Goal: Task Accomplishment & Management: Use online tool/utility

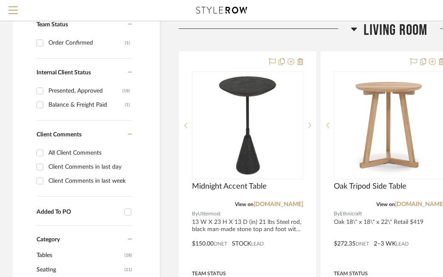
scroll to position [133, 0]
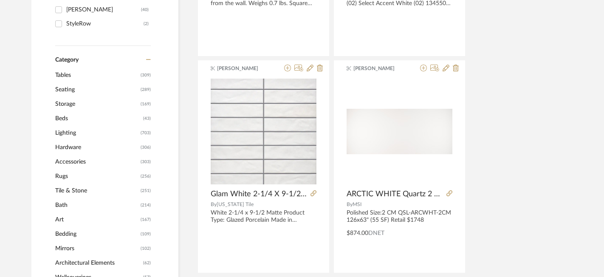
scroll to position [388, 0]
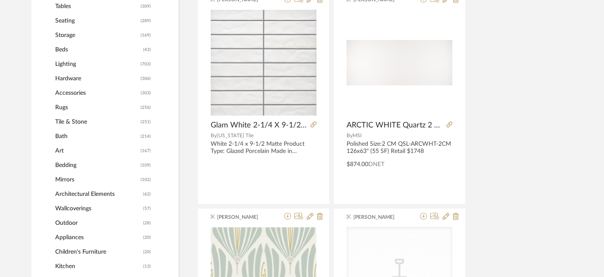
click at [63, 137] on span "Bath" at bounding box center [96, 136] width 83 height 14
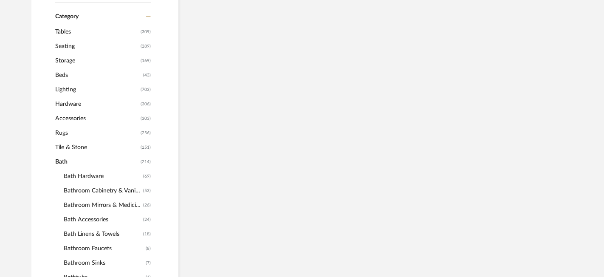
scroll to position [414, 0]
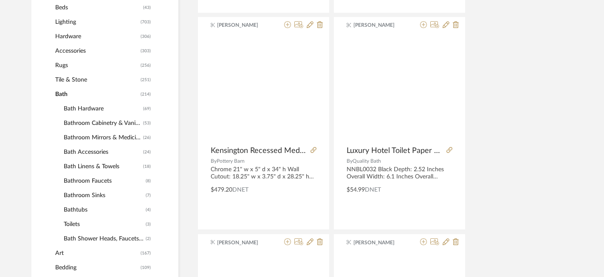
click at [95, 145] on span "Bathroom Mirrors & Medicine Cabinets" at bounding box center [102, 137] width 77 height 14
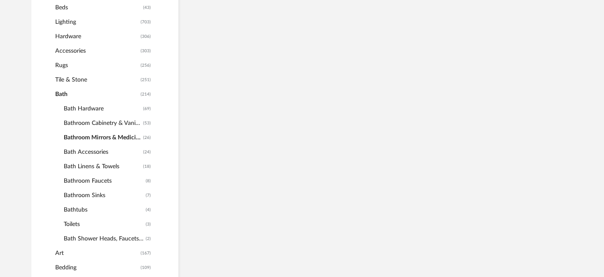
scroll to position [371, 0]
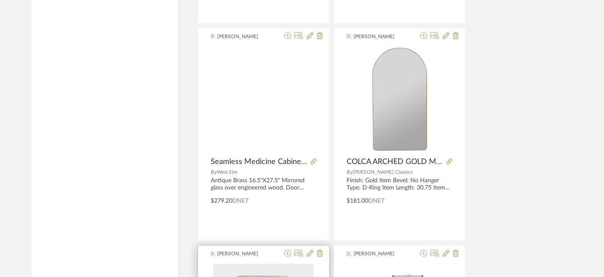
scroll to position [1464, 0]
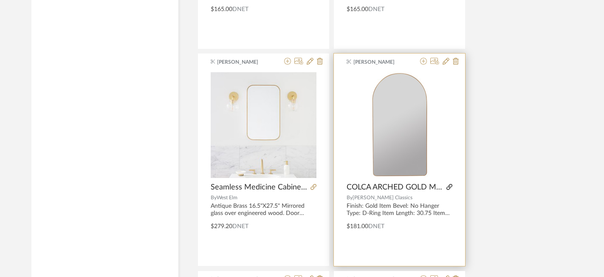
click at [447, 186] on icon at bounding box center [450, 187] width 6 height 6
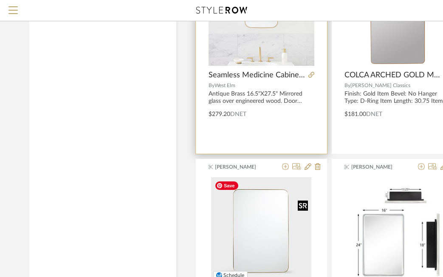
scroll to position [1493, 2]
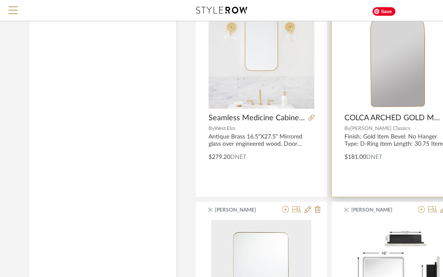
click at [390, 66] on img "0" at bounding box center [397, 56] width 59 height 106
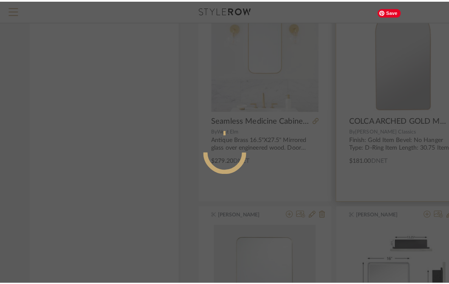
scroll to position [0, 0]
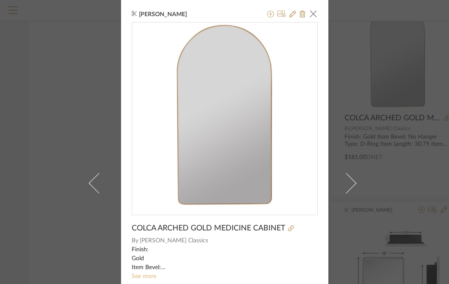
click at [147, 277] on link "See more" at bounding box center [144, 276] width 25 height 6
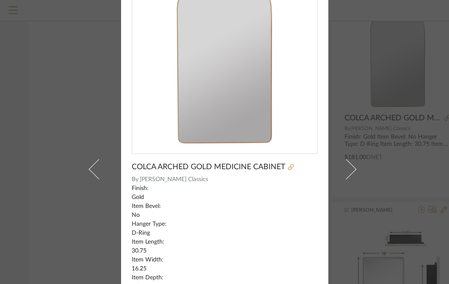
scroll to position [176, 0]
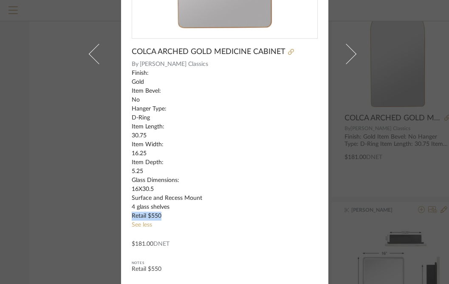
drag, startPoint x: 162, startPoint y: 213, endPoint x: 127, endPoint y: 213, distance: 34.4
click at [127, 213] on div "[PERSON_NAME] × COLCA ARCHED GOLD MEDICINE CABINET By [PERSON_NAME] Classics Fi…" at bounding box center [224, 54] width 207 height 460
copy div "Retail $550"
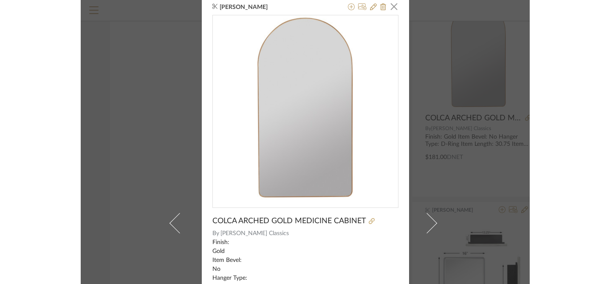
scroll to position [0, 0]
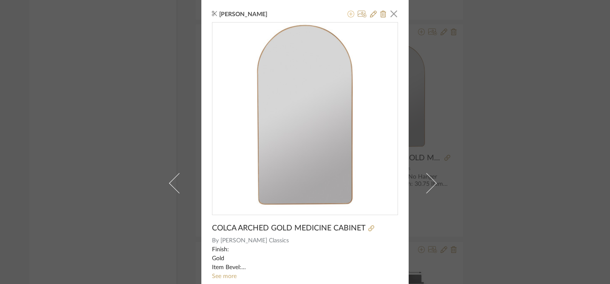
click at [348, 14] on icon at bounding box center [351, 14] width 7 height 7
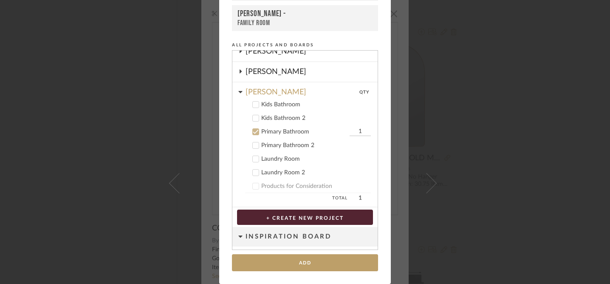
scroll to position [338, 0]
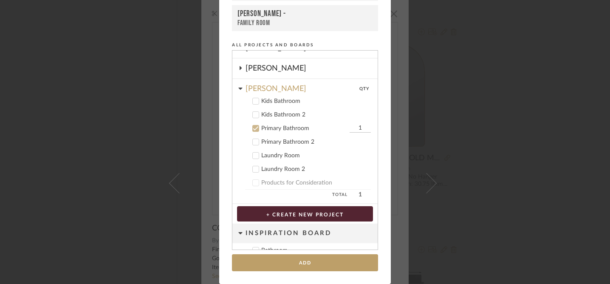
click at [291, 99] on div "Kids Bathroom" at bounding box center [316, 101] width 110 height 7
click at [294, 128] on div "Primary Bathroom" at bounding box center [304, 128] width 86 height 7
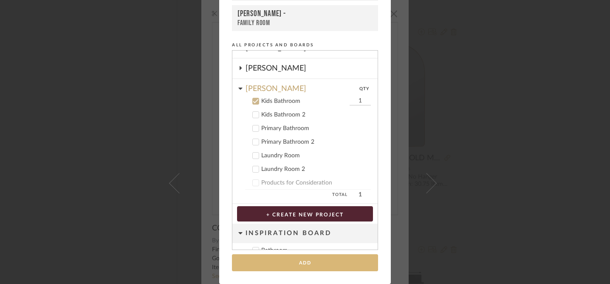
click at [306, 262] on button "Add" at bounding box center [305, 262] width 146 height 17
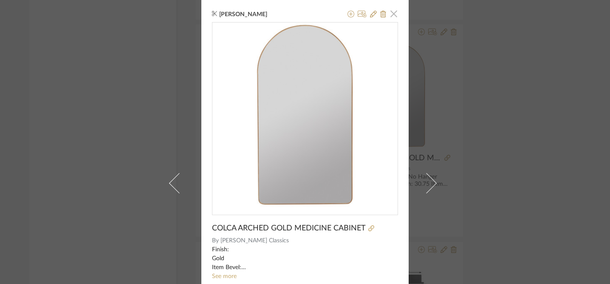
click at [394, 14] on span "button" at bounding box center [393, 13] width 17 height 17
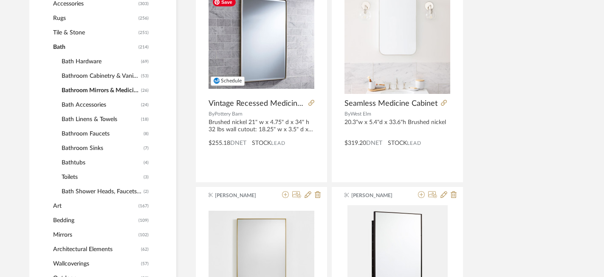
scroll to position [461, 3]
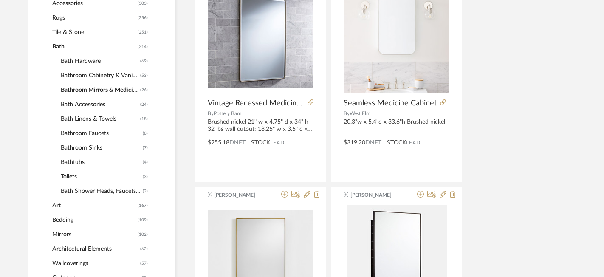
click at [124, 71] on span "Bathroom Cabinetry & Vanities" at bounding box center [99, 75] width 77 height 14
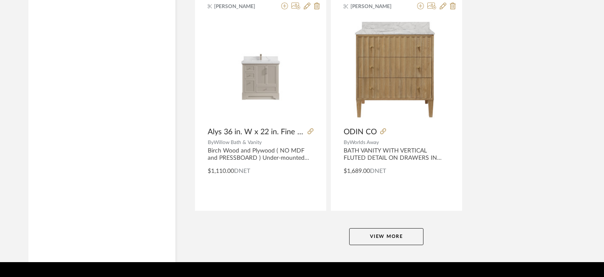
scroll to position [3934, 3]
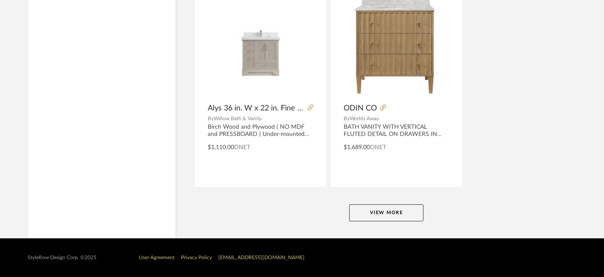
click at [375, 220] on button "View More" at bounding box center [386, 212] width 74 height 17
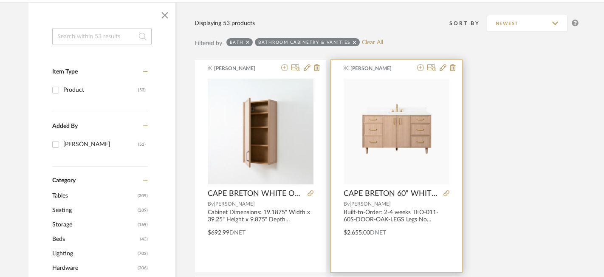
scroll to position [167, 3]
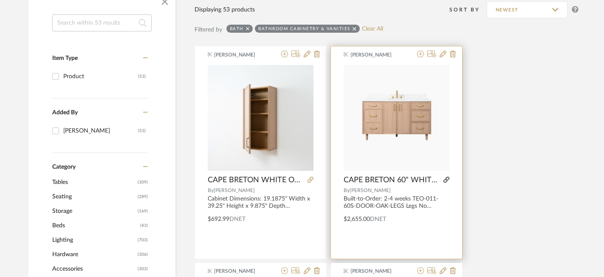
click at [447, 181] on icon at bounding box center [447, 180] width 6 height 6
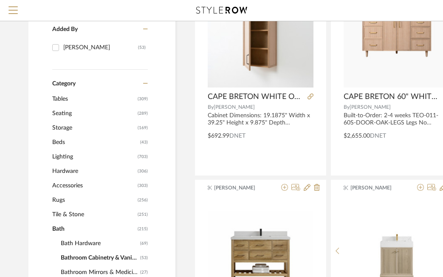
scroll to position [214, 3]
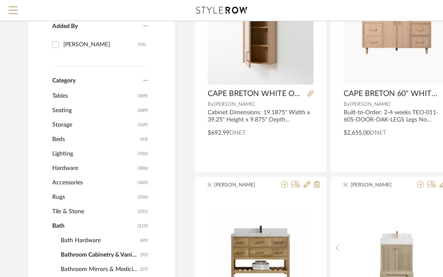
click at [72, 170] on span "Hardware" at bounding box center [93, 168] width 83 height 14
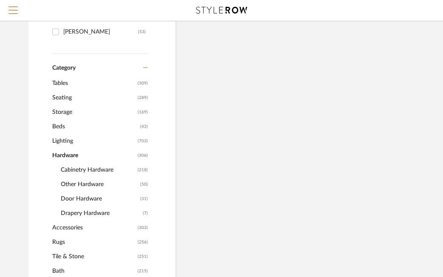
scroll to position [201, 3]
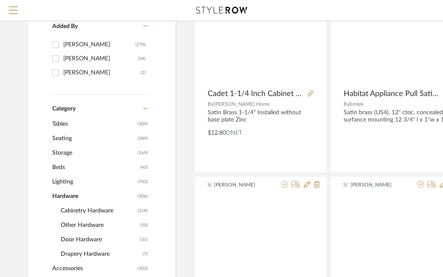
click at [87, 184] on span "Lighting" at bounding box center [93, 182] width 83 height 14
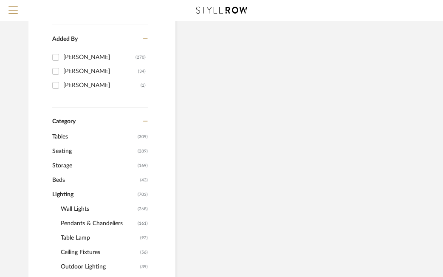
scroll to position [214, 3]
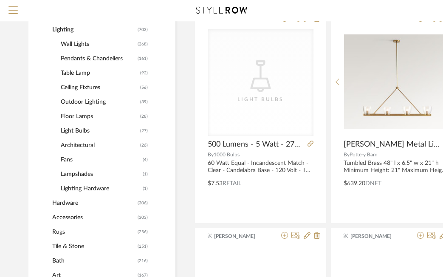
scroll to position [408, 3]
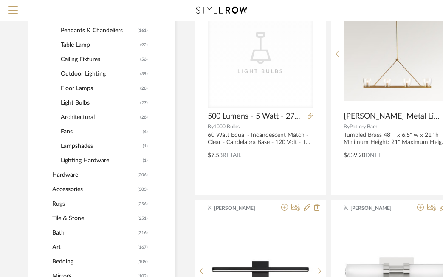
click at [67, 173] on span "Hardware" at bounding box center [93, 175] width 83 height 14
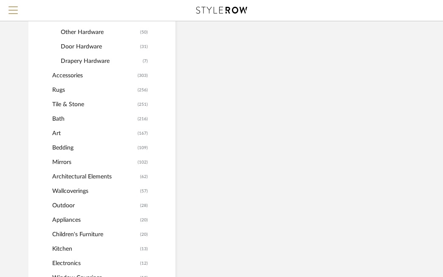
scroll to position [395, 3]
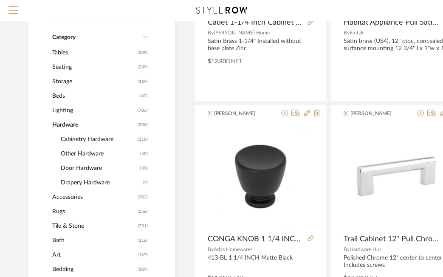
scroll to position [273, 3]
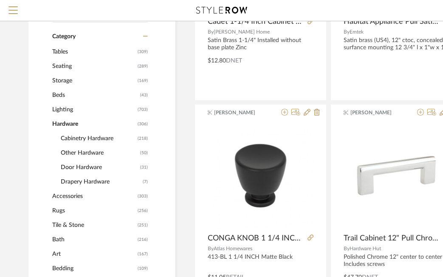
click at [83, 139] on span "Cabinetry Hardware" at bounding box center [98, 138] width 75 height 14
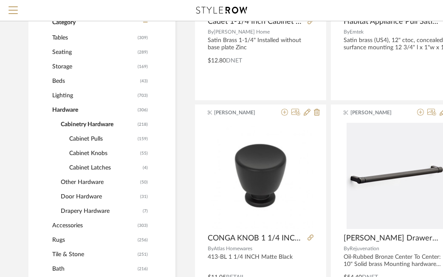
click at [95, 156] on span "Cabinet Knobs" at bounding box center [103, 153] width 69 height 14
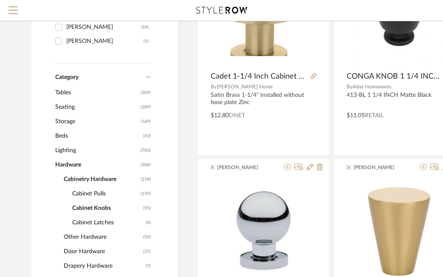
scroll to position [219, 0]
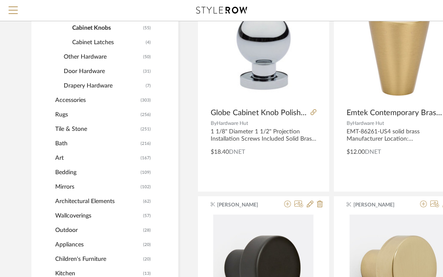
click at [63, 145] on span "Bath" at bounding box center [96, 143] width 83 height 14
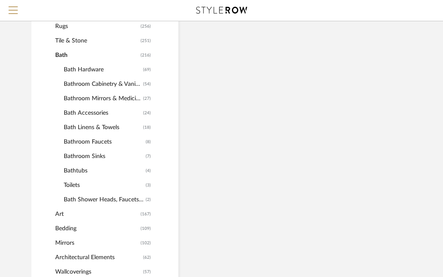
scroll to position [411, 0]
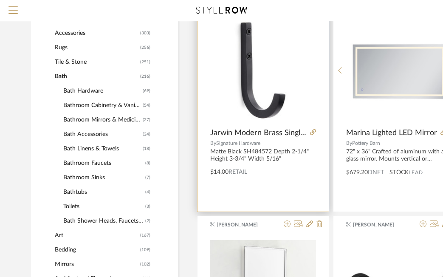
scroll to position [369, 0]
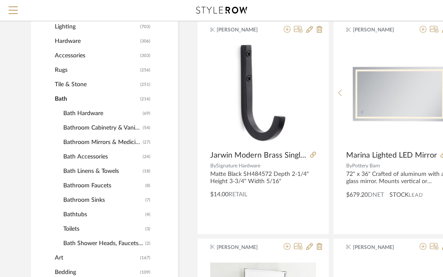
click at [125, 125] on span "Bathroom Cabinetry & Vanities" at bounding box center [101, 128] width 77 height 14
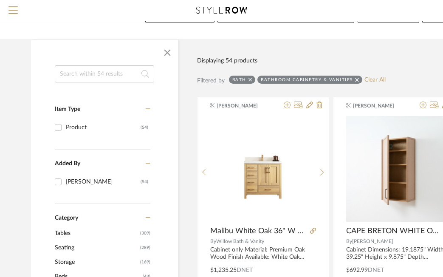
scroll to position [77, 0]
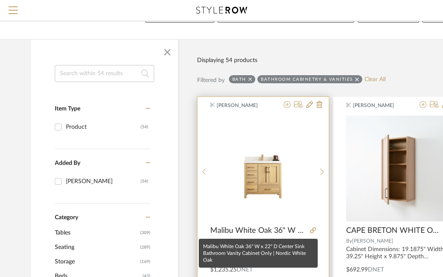
click at [261, 228] on span "Malibu White Oak 36" W x 22" D Center Sink Bathroom Vanity Cabinet Only | Nordi…" at bounding box center [258, 230] width 96 height 9
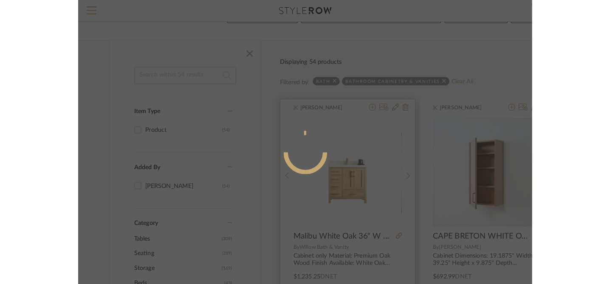
scroll to position [0, 0]
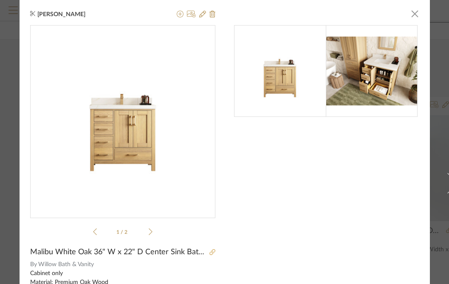
click at [210, 252] on icon at bounding box center [213, 252] width 6 height 6
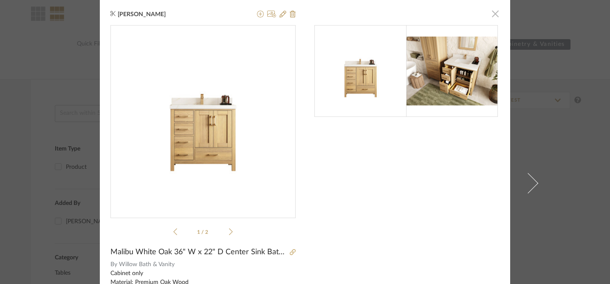
click at [495, 19] on span "button" at bounding box center [495, 13] width 17 height 17
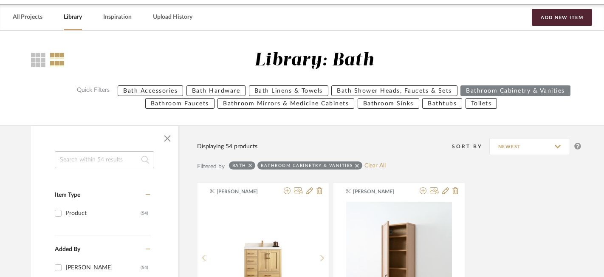
scroll to position [10, 0]
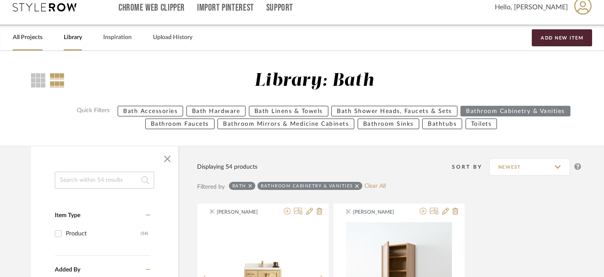
click at [26, 40] on link "All Projects" at bounding box center [28, 37] width 30 height 11
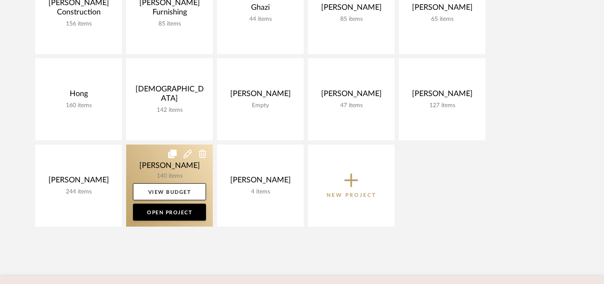
scroll to position [326, 0]
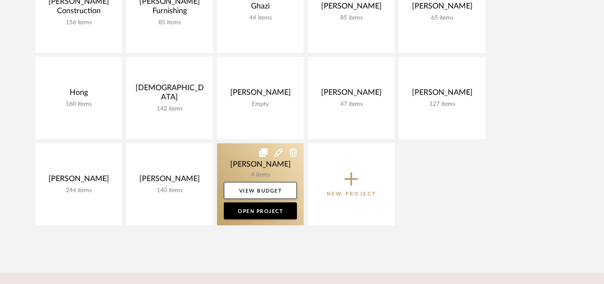
click at [242, 161] on link at bounding box center [260, 184] width 87 height 82
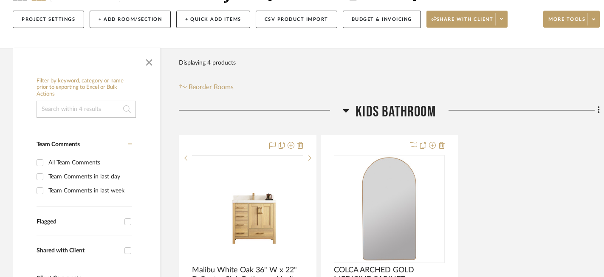
scroll to position [148, 0]
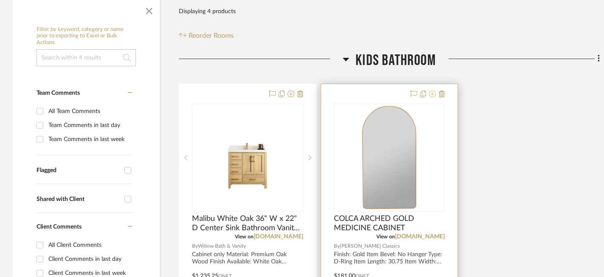
click at [432, 92] on icon at bounding box center [432, 94] width 7 height 7
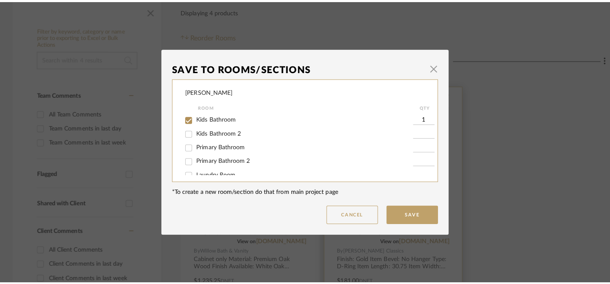
scroll to position [0, 0]
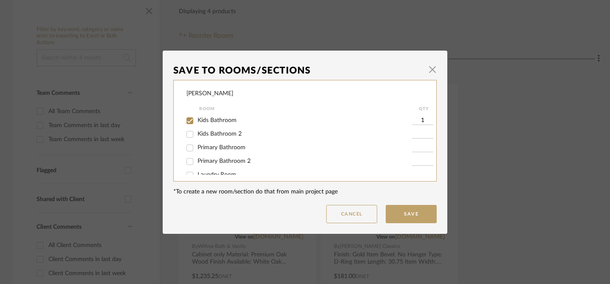
click at [227, 136] on span "Kids Bathroom 2" at bounding box center [220, 134] width 44 height 6
click at [197, 136] on input "Kids Bathroom 2" at bounding box center [190, 135] width 14 height 14
checkbox input "true"
type input "1"
click at [228, 120] on span "Kids Bathroom" at bounding box center [217, 120] width 39 height 6
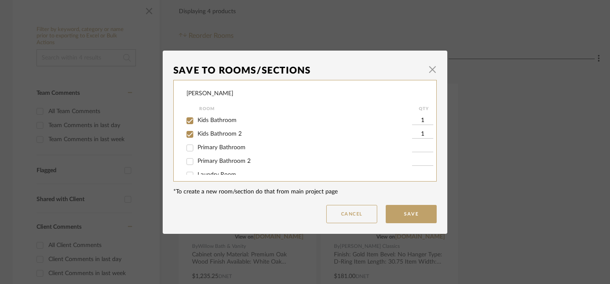
click at [197, 120] on input "Kids Bathroom" at bounding box center [190, 121] width 14 height 14
checkbox input "false"
click at [408, 217] on button "Save" at bounding box center [411, 214] width 51 height 18
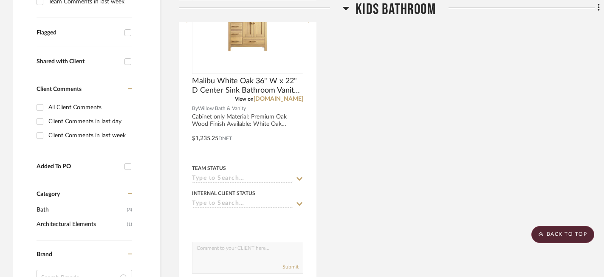
scroll to position [223, 0]
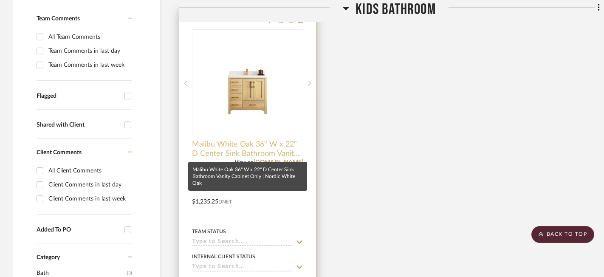
click at [264, 147] on span "Malibu White Oak 36" W x 22" D Center Sink Bathroom Vanity Cabinet Only | Nordi…" at bounding box center [247, 149] width 111 height 19
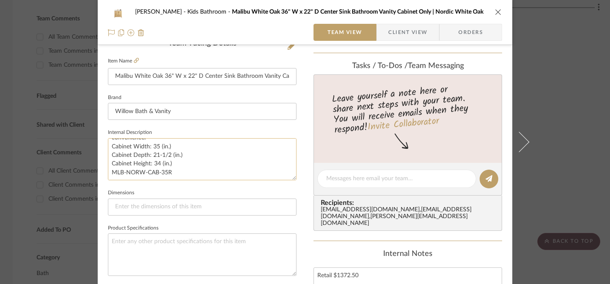
scroll to position [247, 0]
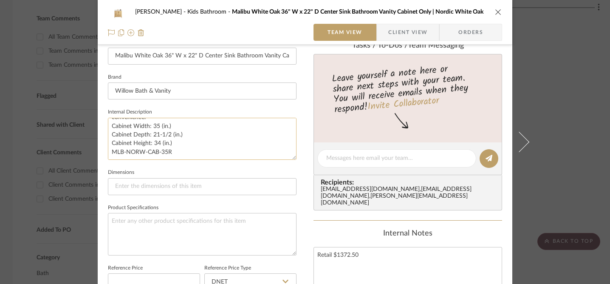
click at [222, 147] on textarea "Cabinet only Material: Premium Oak Wood Finish Available: White Oak Number of D…" at bounding box center [202, 139] width 189 height 42
click at [224, 142] on textarea "Cabinet only Material: Premium Oak Wood Finish Available: White Oak Number of D…" at bounding box center [202, 139] width 189 height 42
type textarea "Cabinet only Material: Premium Oak Wood Finish Available: White Oak Number of D…"
click at [302, 171] on div "[PERSON_NAME] Kids Bathroom Malibu White Oak 36" W x 22" D Center Sink Bathroom…" at bounding box center [305, 152] width 415 height 785
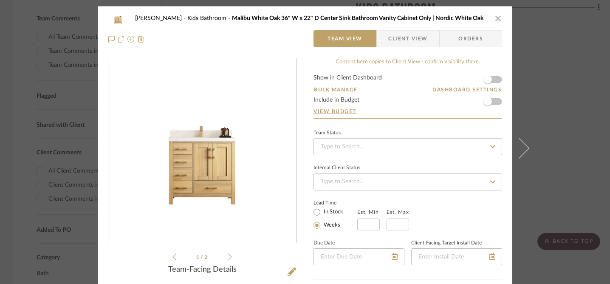
click at [495, 16] on button "close" at bounding box center [499, 18] width 8 height 8
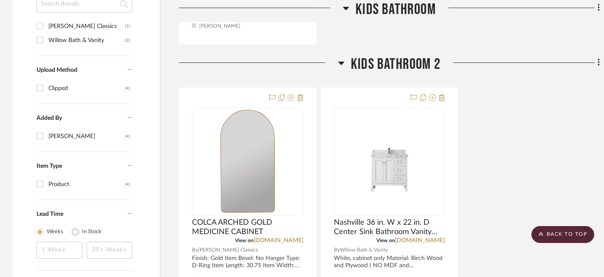
scroll to position [572, 0]
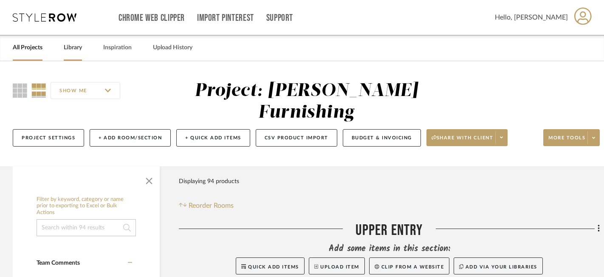
click at [73, 48] on link "Library" at bounding box center [73, 47] width 18 height 11
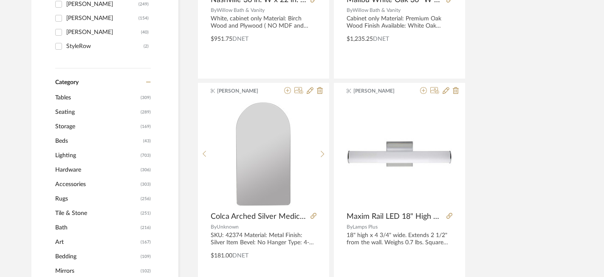
scroll to position [297, 0]
click at [80, 168] on span "Hardware" at bounding box center [96, 169] width 83 height 14
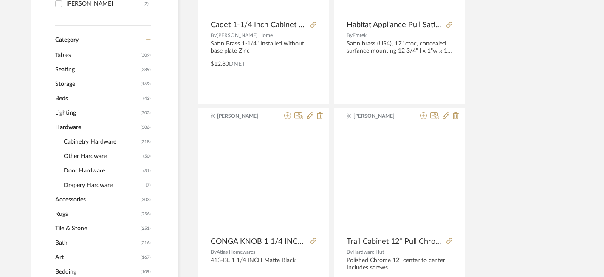
scroll to position [296, 0]
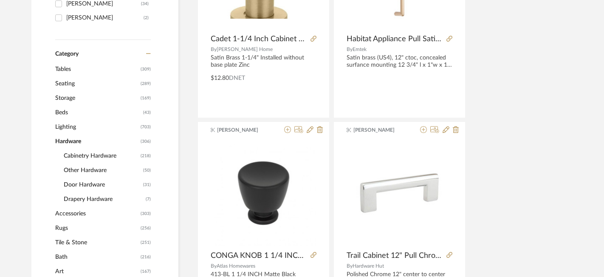
click at [99, 153] on span "Cabinetry Hardware" at bounding box center [101, 156] width 75 height 14
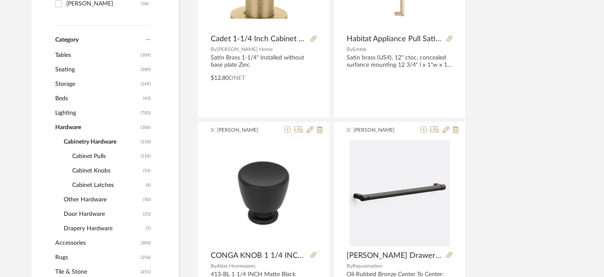
click at [105, 169] on span "Cabinet Knobs" at bounding box center [106, 171] width 69 height 14
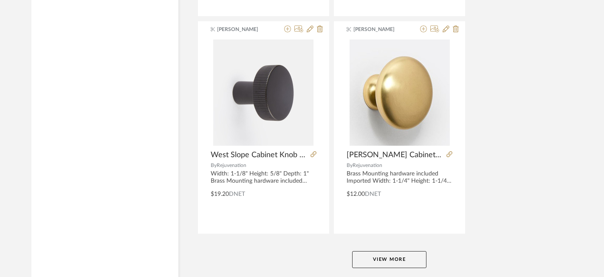
scroll to position [3922, 0]
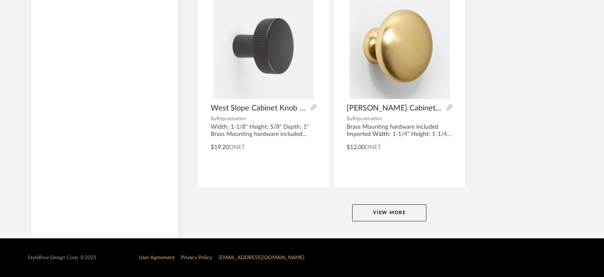
click at [386, 210] on button "View More" at bounding box center [389, 212] width 74 height 17
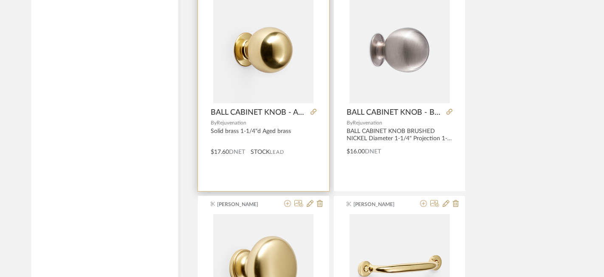
scroll to position [4720, 0]
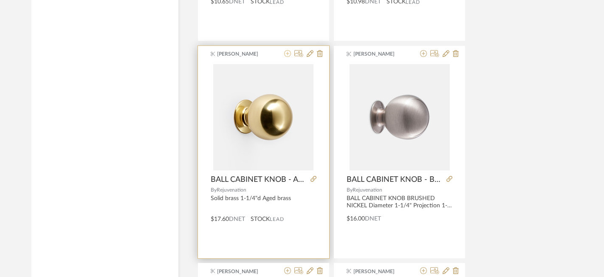
click at [284, 53] on icon at bounding box center [287, 53] width 7 height 7
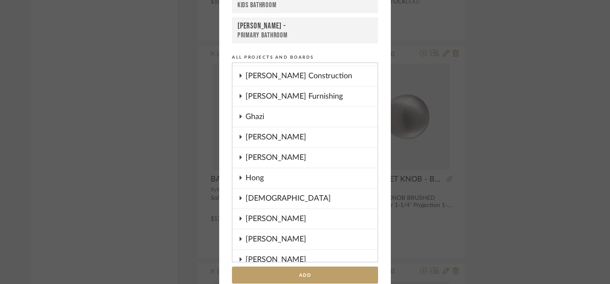
scroll to position [324, 0]
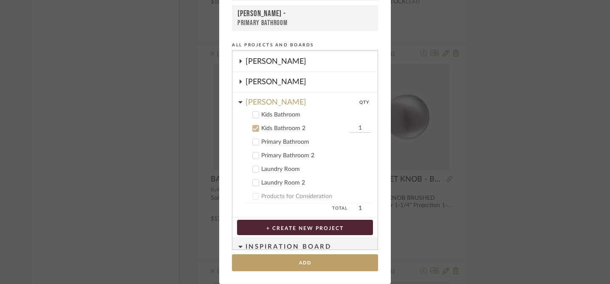
click at [356, 128] on input "1" at bounding box center [360, 128] width 21 height 9
type input "5"
click at [379, 176] on add-to "Add to Projects Recent Projects, Rooms, or Boards Thomas - Kids Bathroom 2 Thom…" at bounding box center [305, 92] width 172 height 384
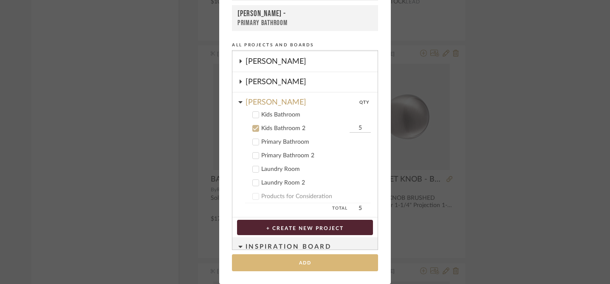
click at [311, 264] on button "Add" at bounding box center [305, 262] width 146 height 17
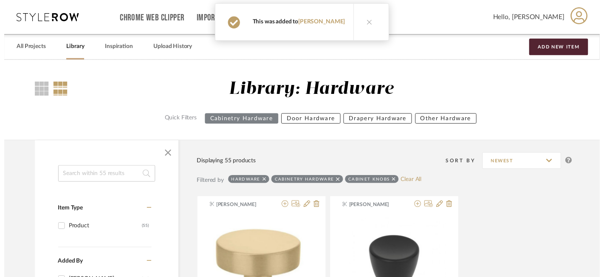
scroll to position [4720, 0]
